Goal: Book appointment/travel/reservation

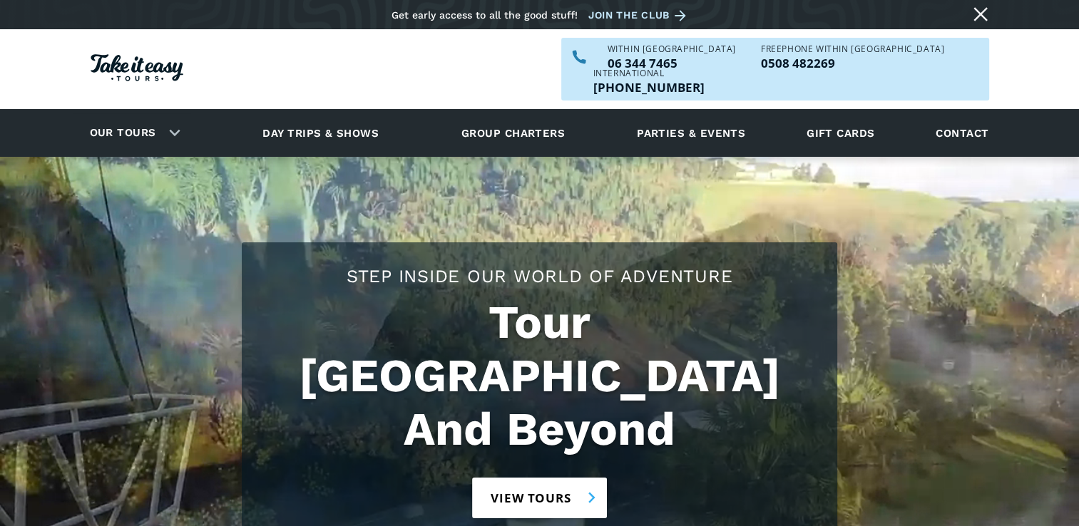
click at [545, 478] on link "View tours" at bounding box center [539, 498] width 135 height 41
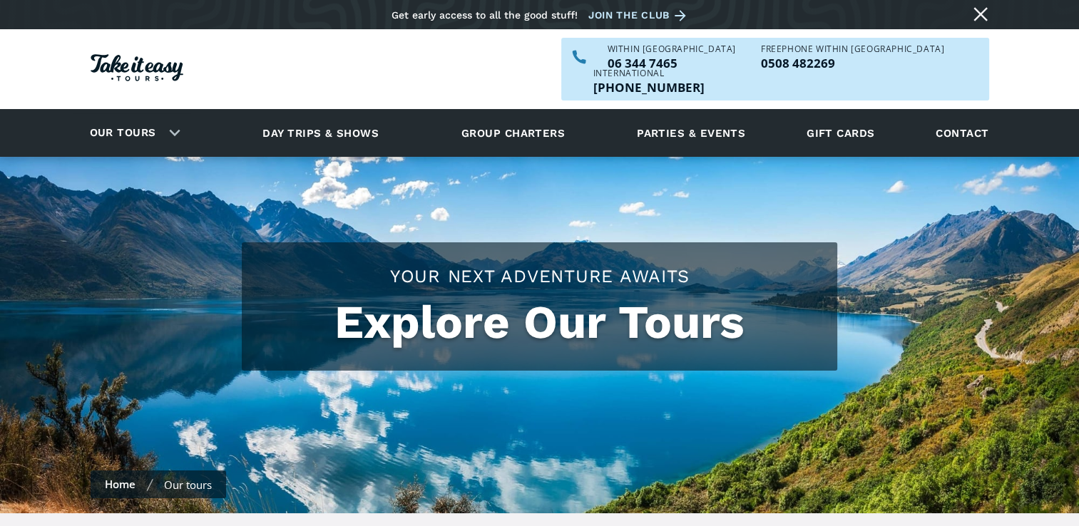
checkbox input "true"
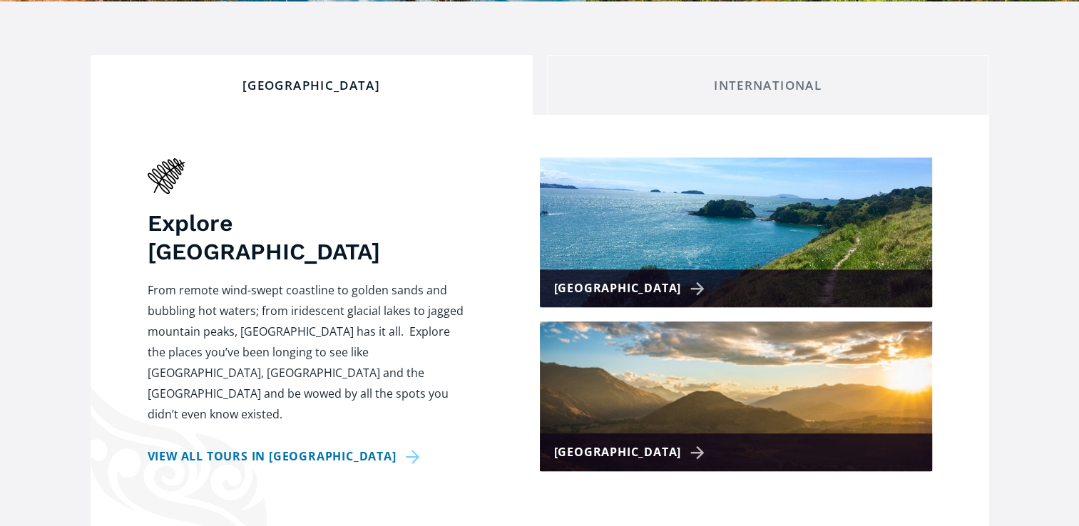
scroll to position [520, 0]
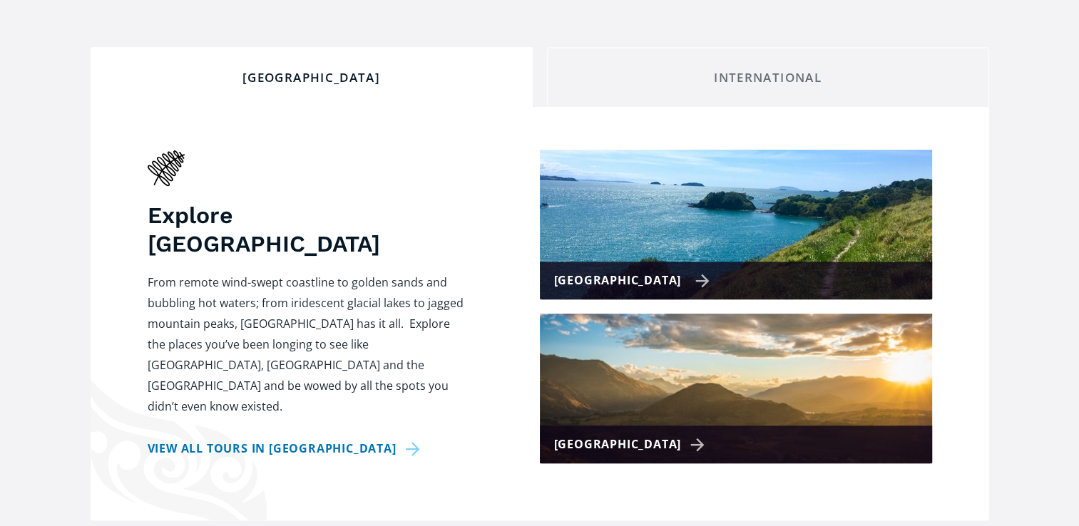
click at [671, 208] on img at bounding box center [736, 225] width 392 height 150
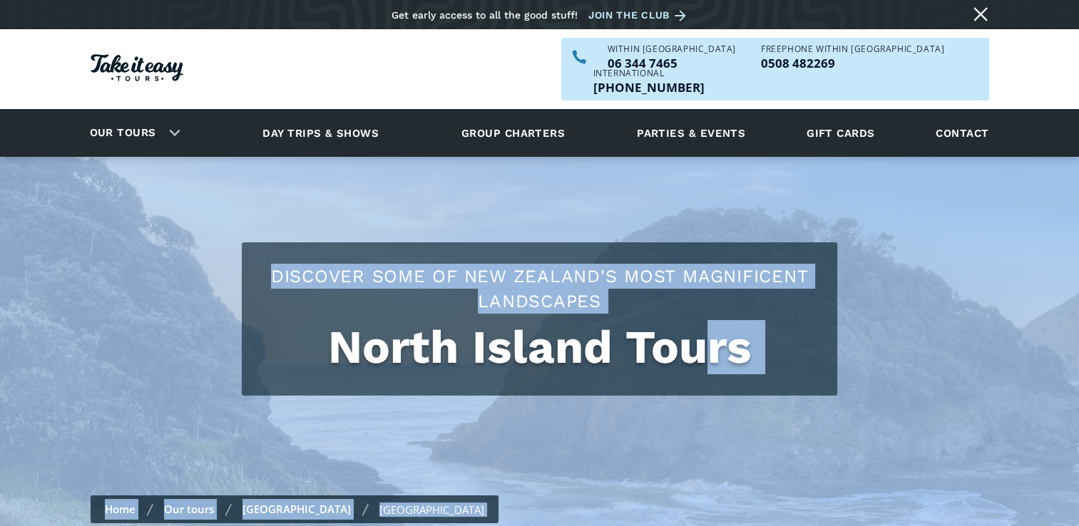
drag, startPoint x: 699, startPoint y: 312, endPoint x: 695, endPoint y: 391, distance: 79.3
click at [695, 391] on div "North Island Tours Discover some of New Zealand's most magnificent landscapes H…" at bounding box center [539, 347] width 1079 height 381
drag, startPoint x: 695, startPoint y: 391, endPoint x: 928, endPoint y: 354, distance: 236.2
click at [928, 354] on div "North Island Tours Discover some of New Zealand's most magnificent landscapes" at bounding box center [540, 318] width 898 height 153
click at [188, 502] on link "Our tours" at bounding box center [189, 509] width 50 height 14
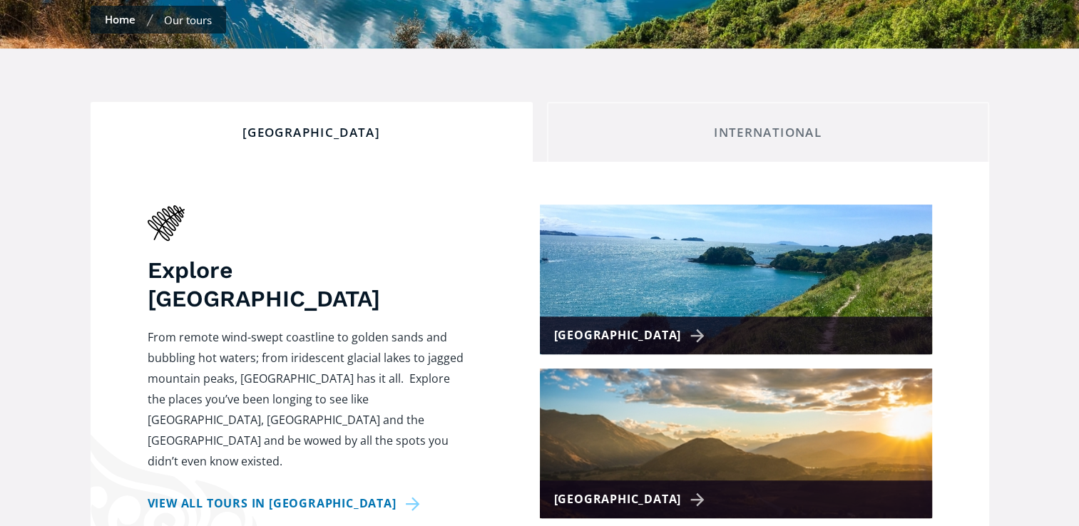
scroll to position [575, 0]
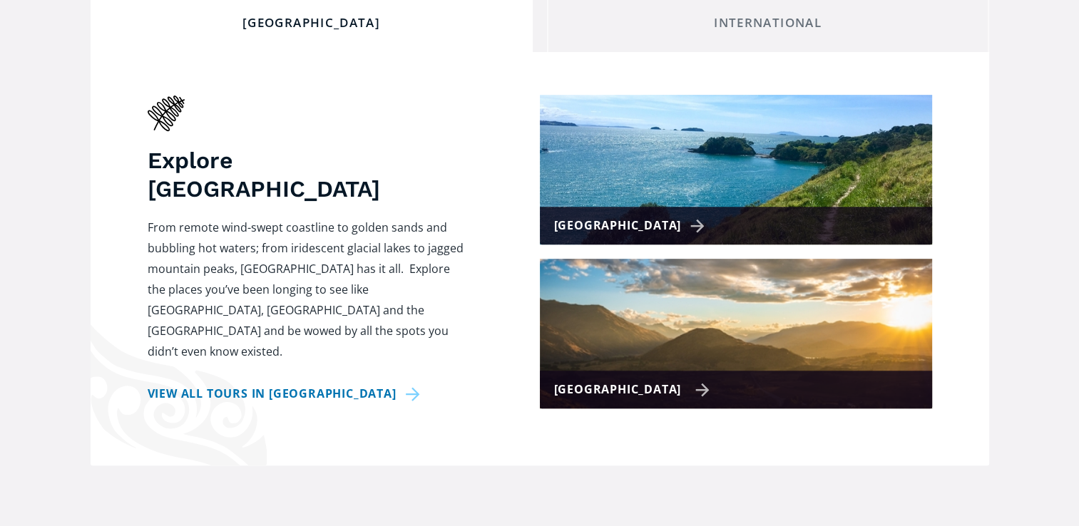
click at [662, 334] on img at bounding box center [736, 334] width 392 height 150
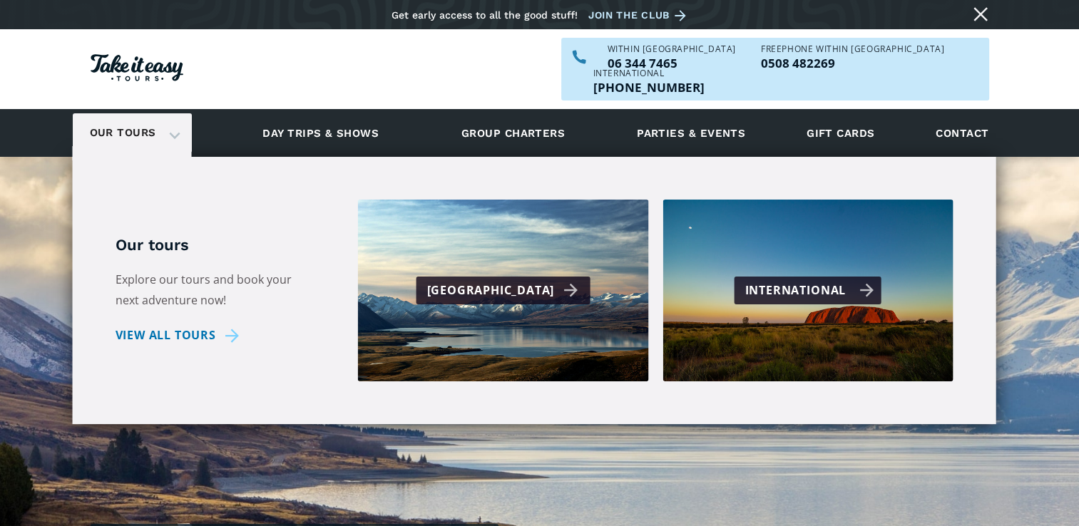
click at [812, 280] on div "International" at bounding box center [809, 290] width 129 height 21
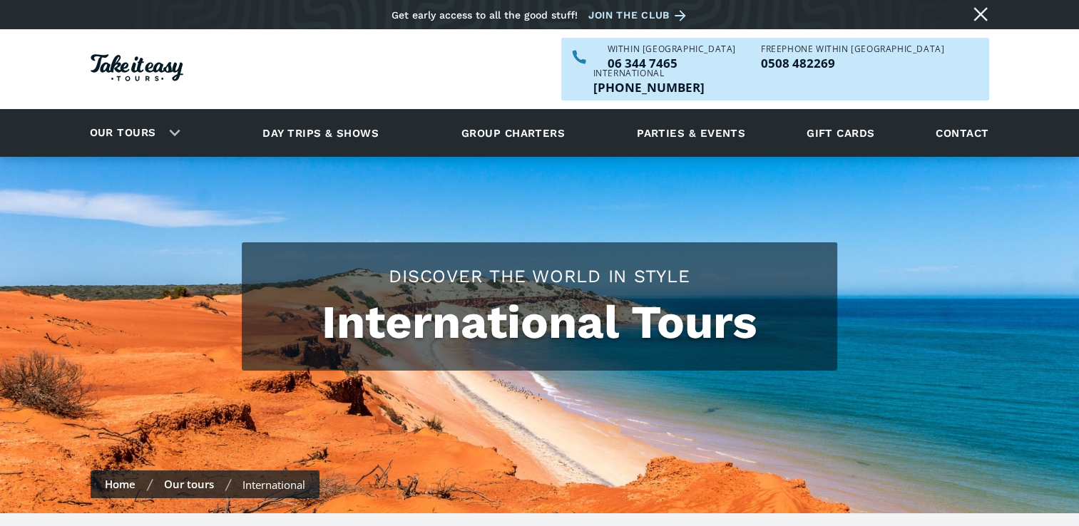
checkbox input "true"
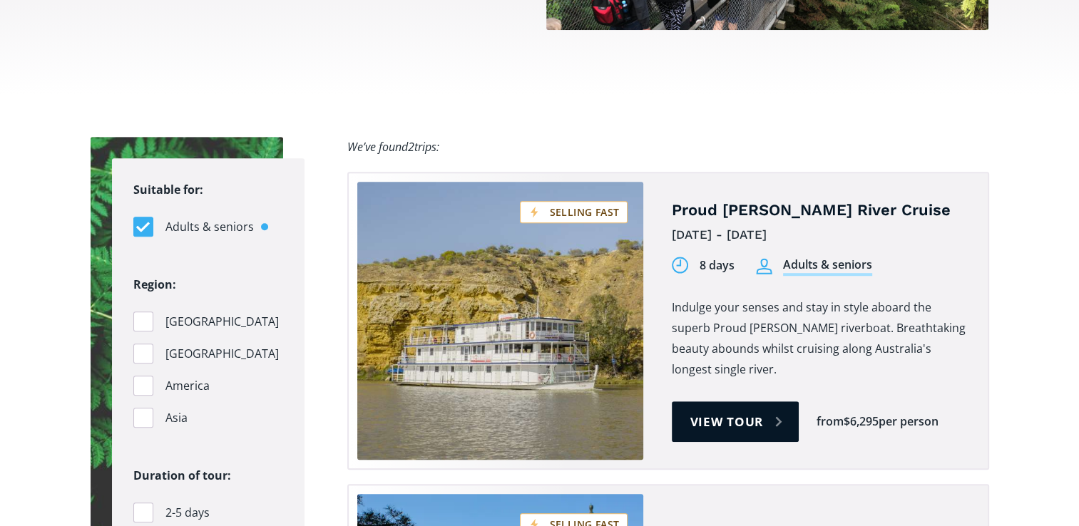
scroll to position [856, 0]
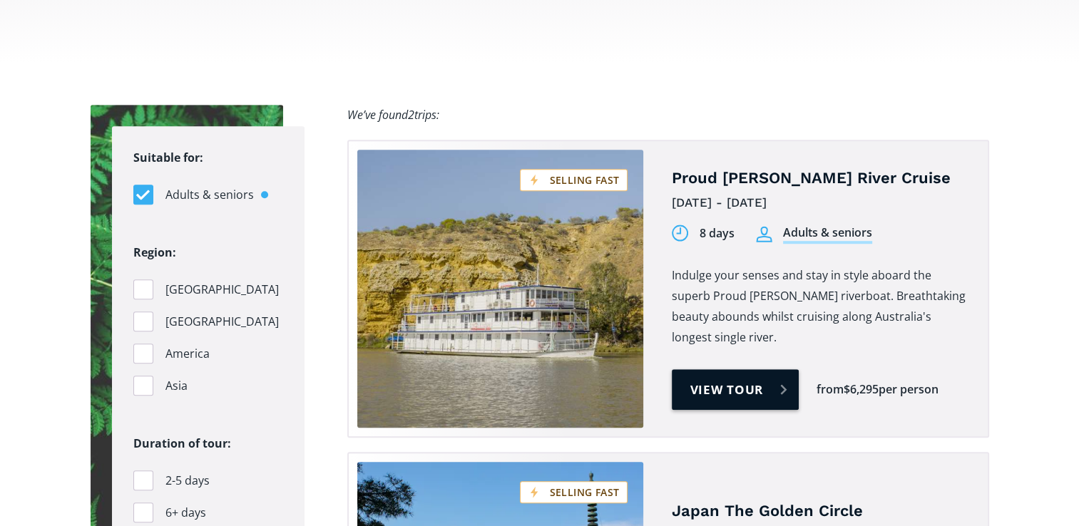
click at [747, 369] on link "View tour" at bounding box center [736, 389] width 128 height 41
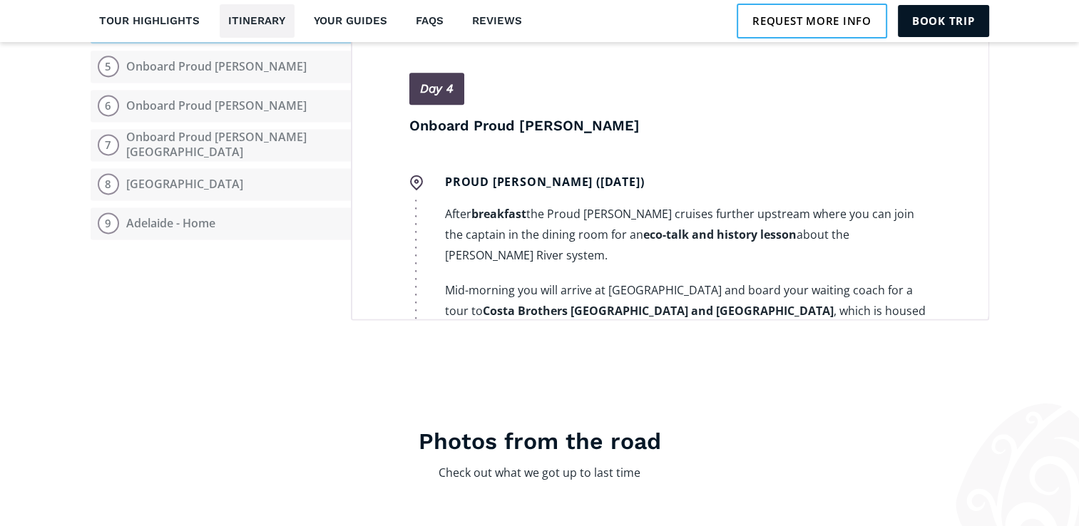
scroll to position [1398, 0]
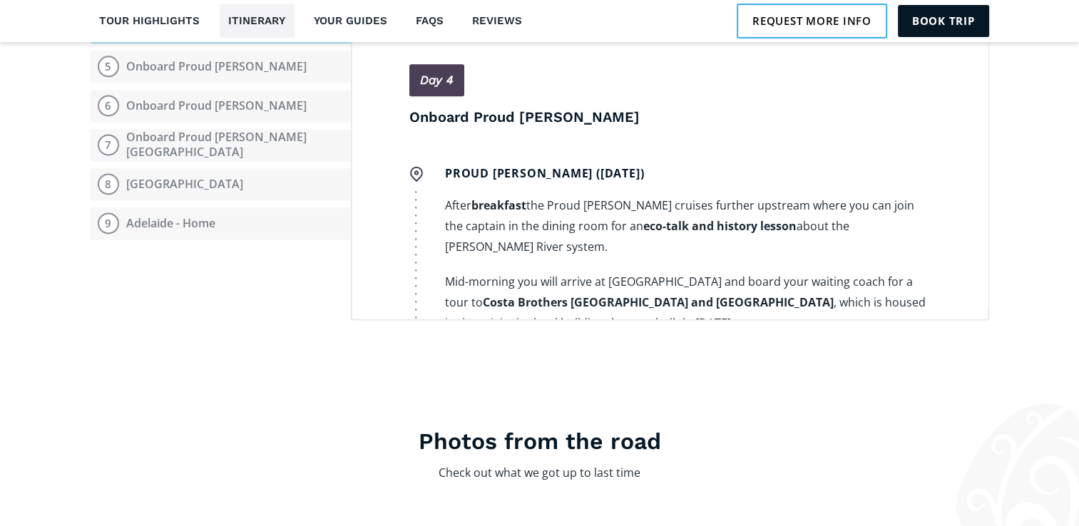
click at [973, 289] on div "Day 1 Home - [GEOGRAPHIC_DATA] Home ([DATE]) If departing from [GEOGRAPHIC_DATA…" at bounding box center [670, 106] width 638 height 428
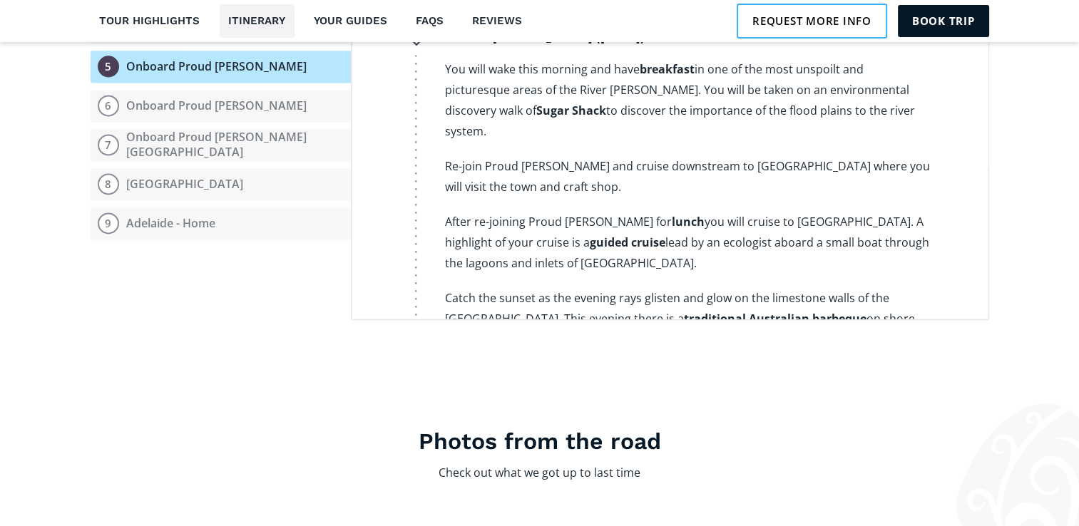
scroll to position [2111, 0]
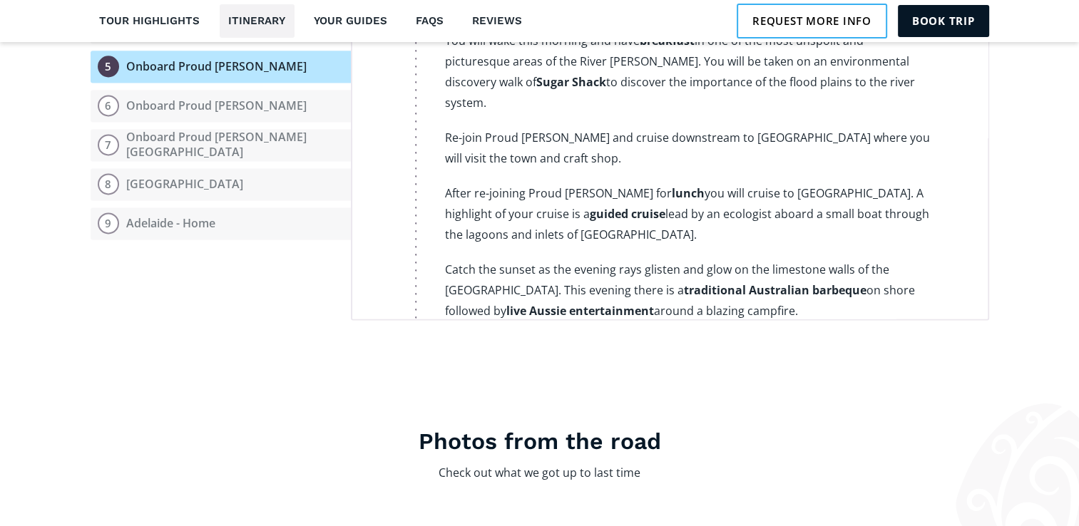
click at [973, 288] on div "Day 1 Home - [GEOGRAPHIC_DATA] Home ([DATE]) If departing from [GEOGRAPHIC_DATA…" at bounding box center [670, 106] width 638 height 428
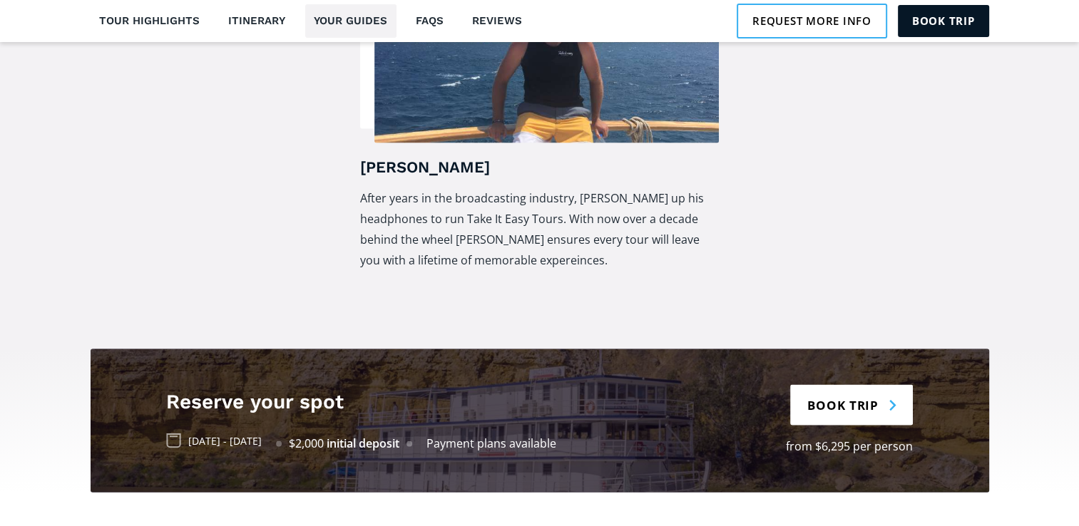
scroll to position [2971, 0]
